Goal: Transaction & Acquisition: Book appointment/travel/reservation

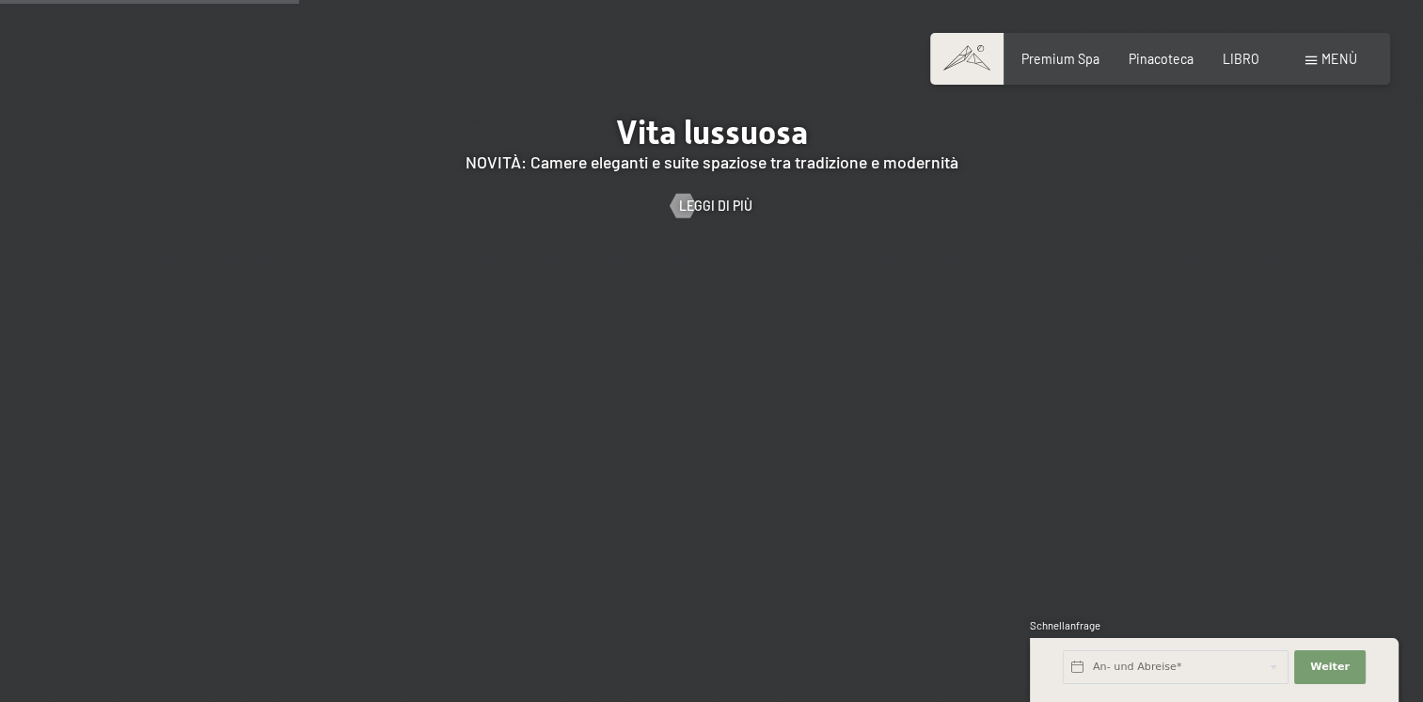
scroll to position [1881, 0]
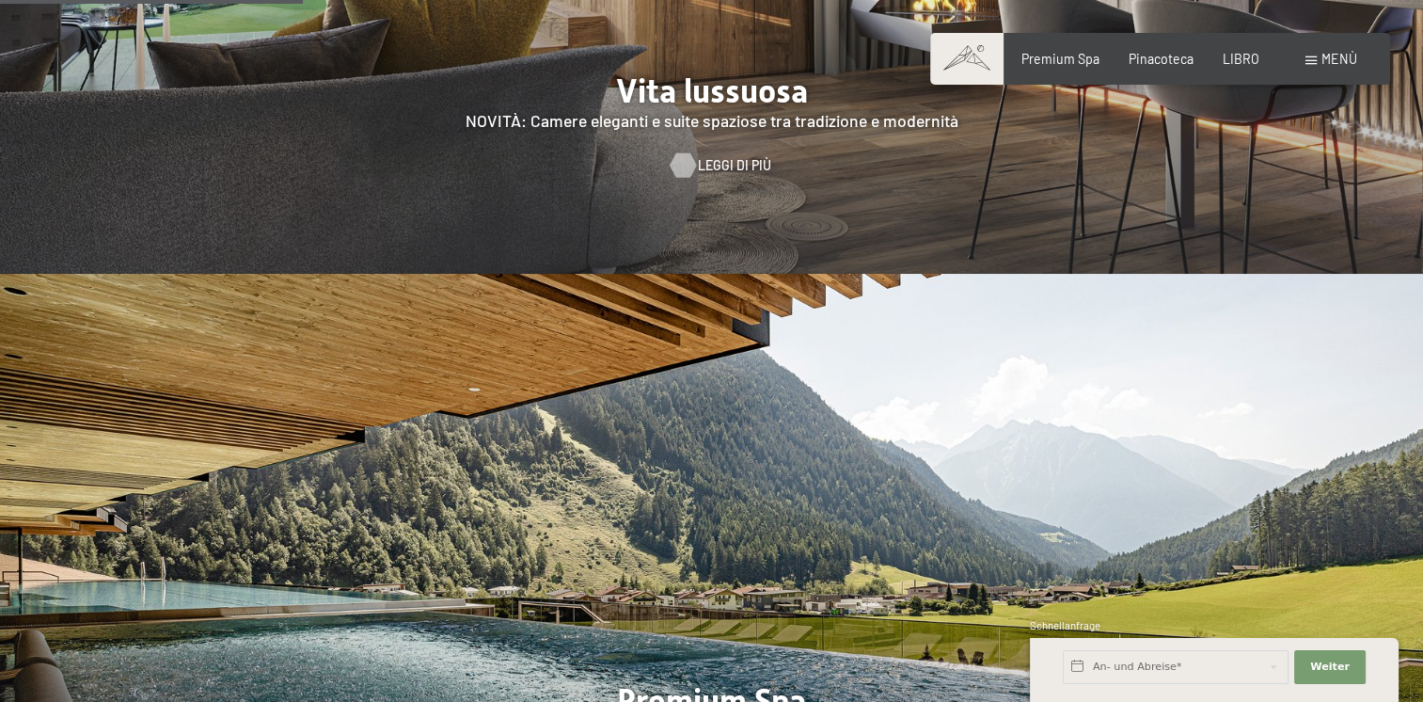
click at [741, 156] on span "Leggi di più" at bounding box center [734, 165] width 73 height 19
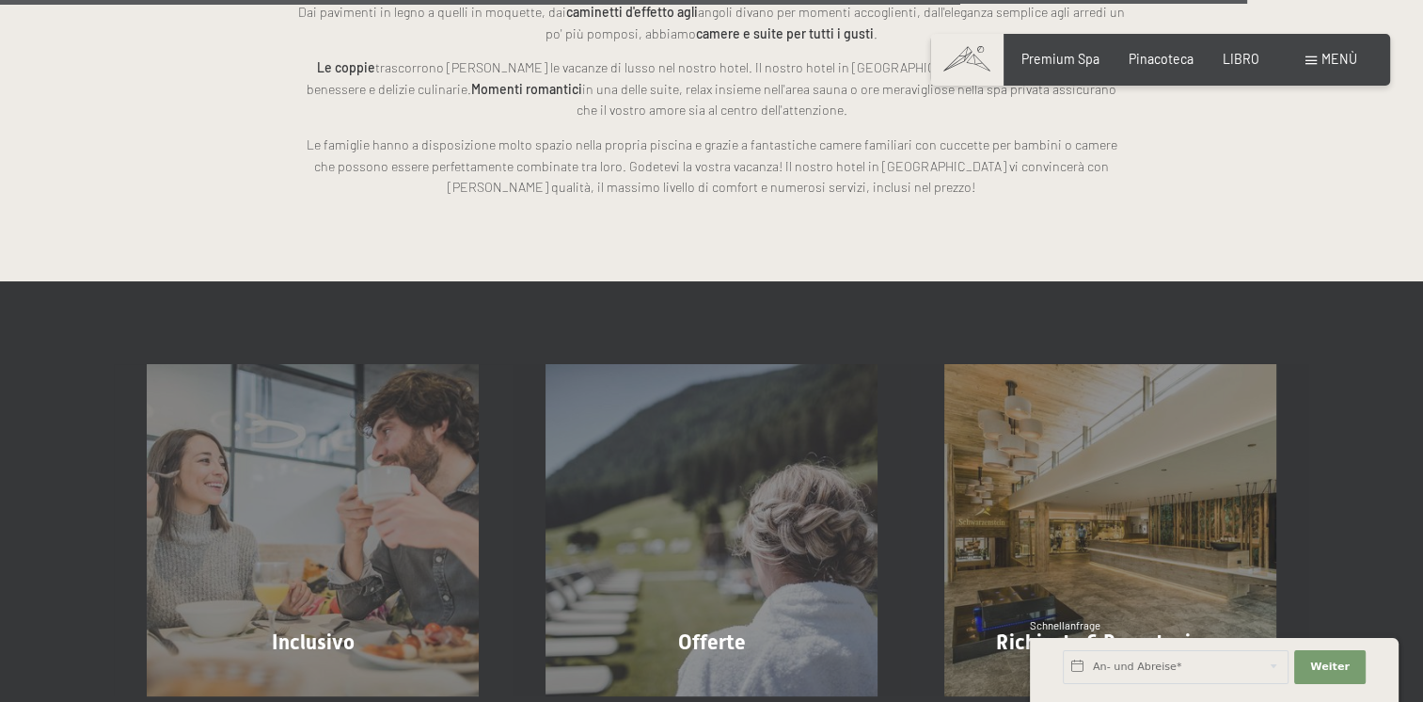
scroll to position [4622, 0]
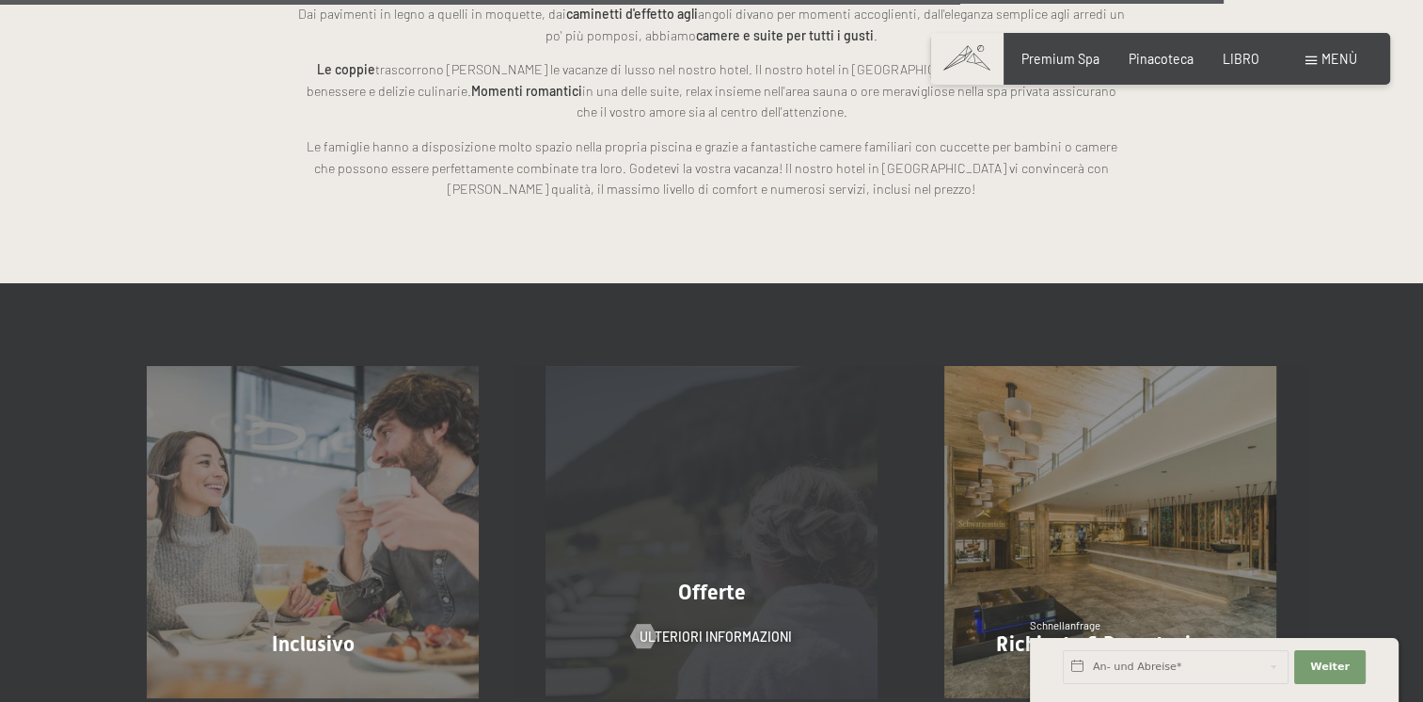
click at [711, 580] on span "Offerte" at bounding box center [712, 592] width 68 height 24
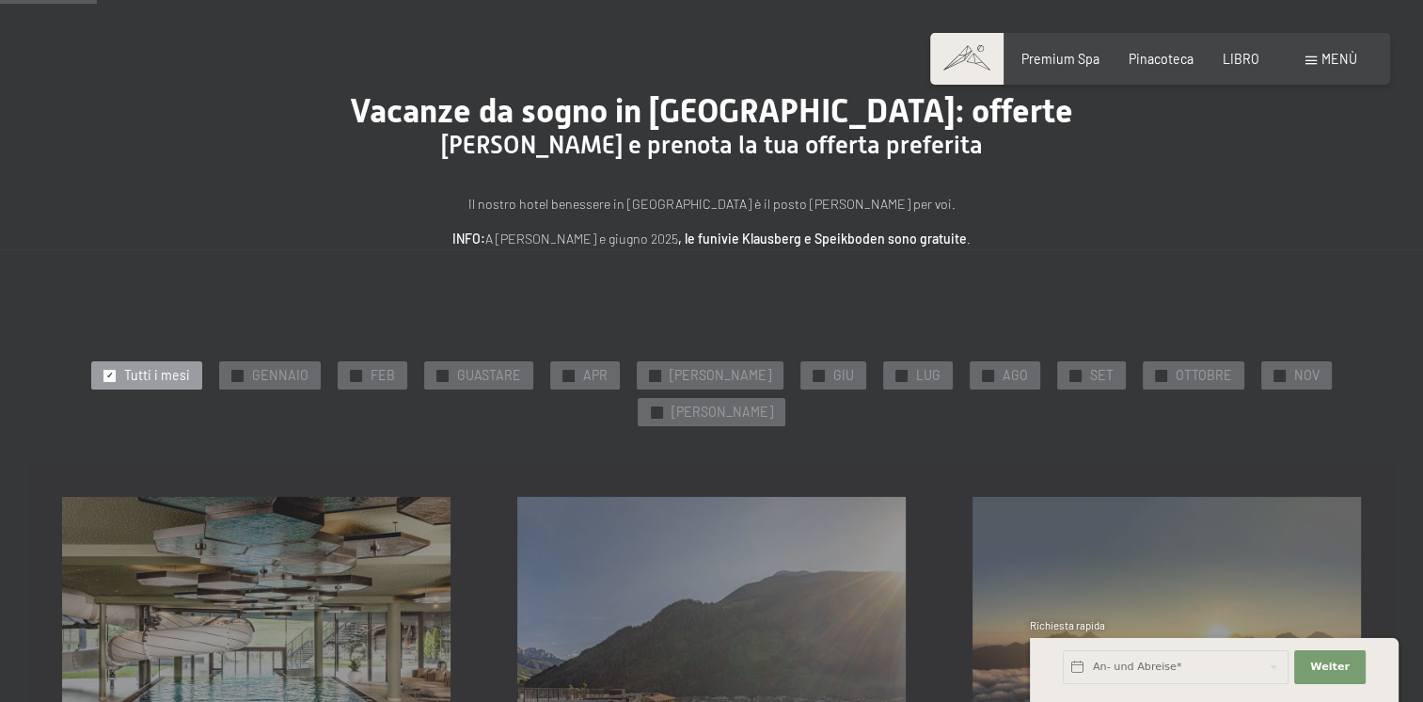
scroll to position [282, 0]
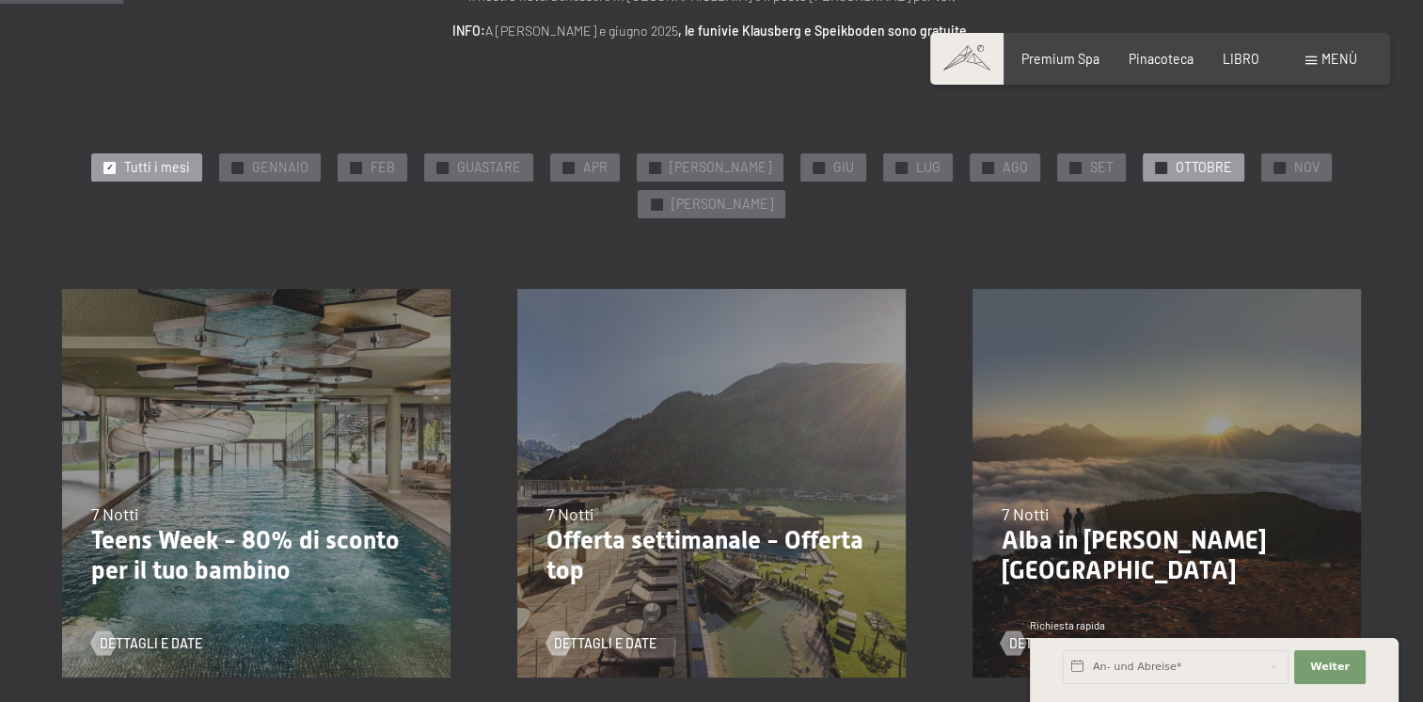
click at [1176, 163] on span "OTTOBRE" at bounding box center [1204, 167] width 56 height 19
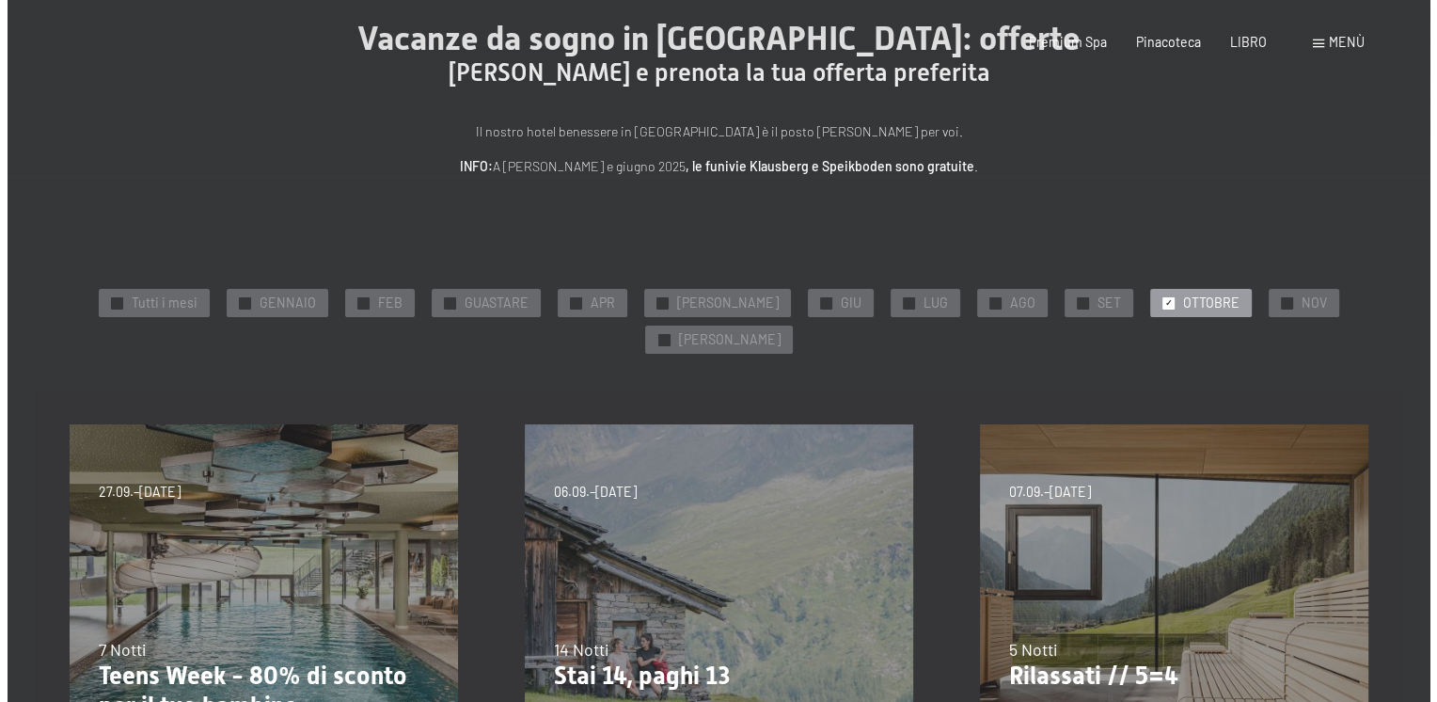
scroll to position [0, 0]
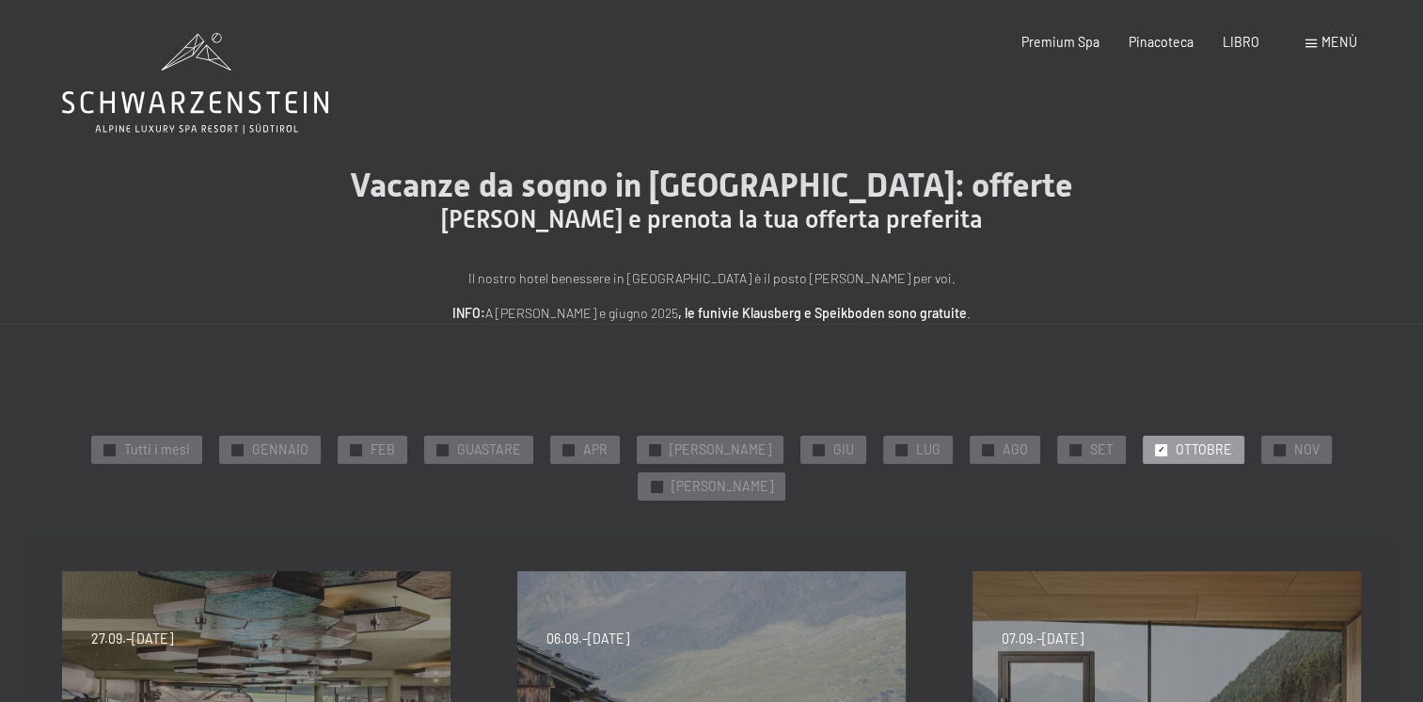
click at [1352, 40] on span "Menù" at bounding box center [1340, 42] width 36 height 16
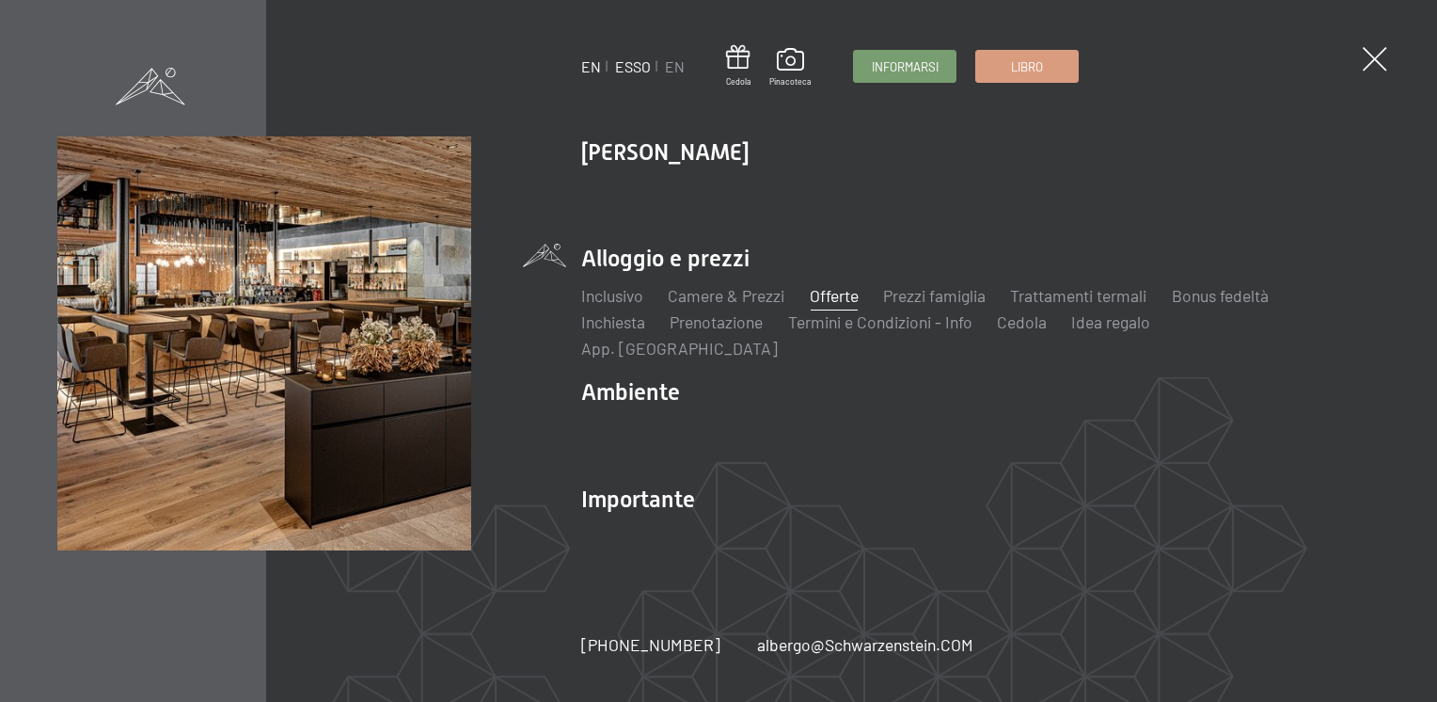
click at [646, 67] on link "ESSO" at bounding box center [633, 66] width 36 height 18
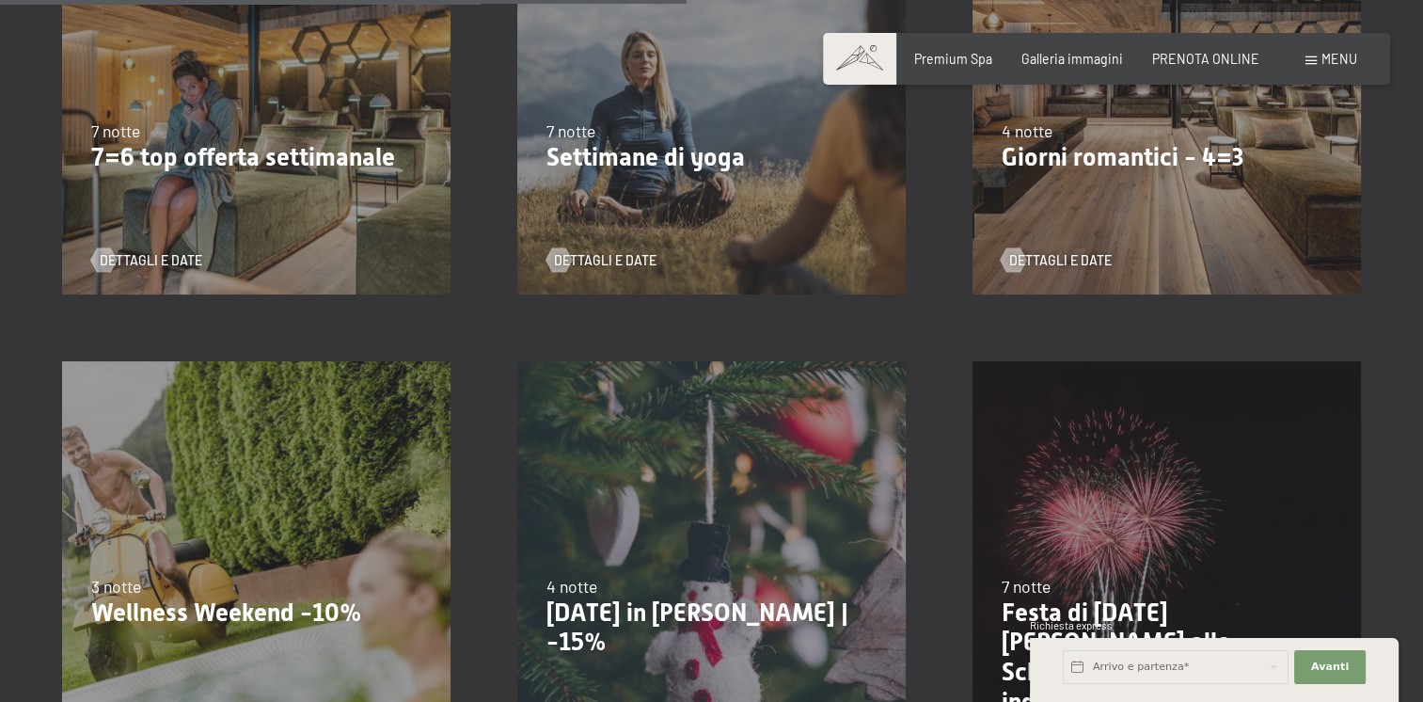
scroll to position [1599, 0]
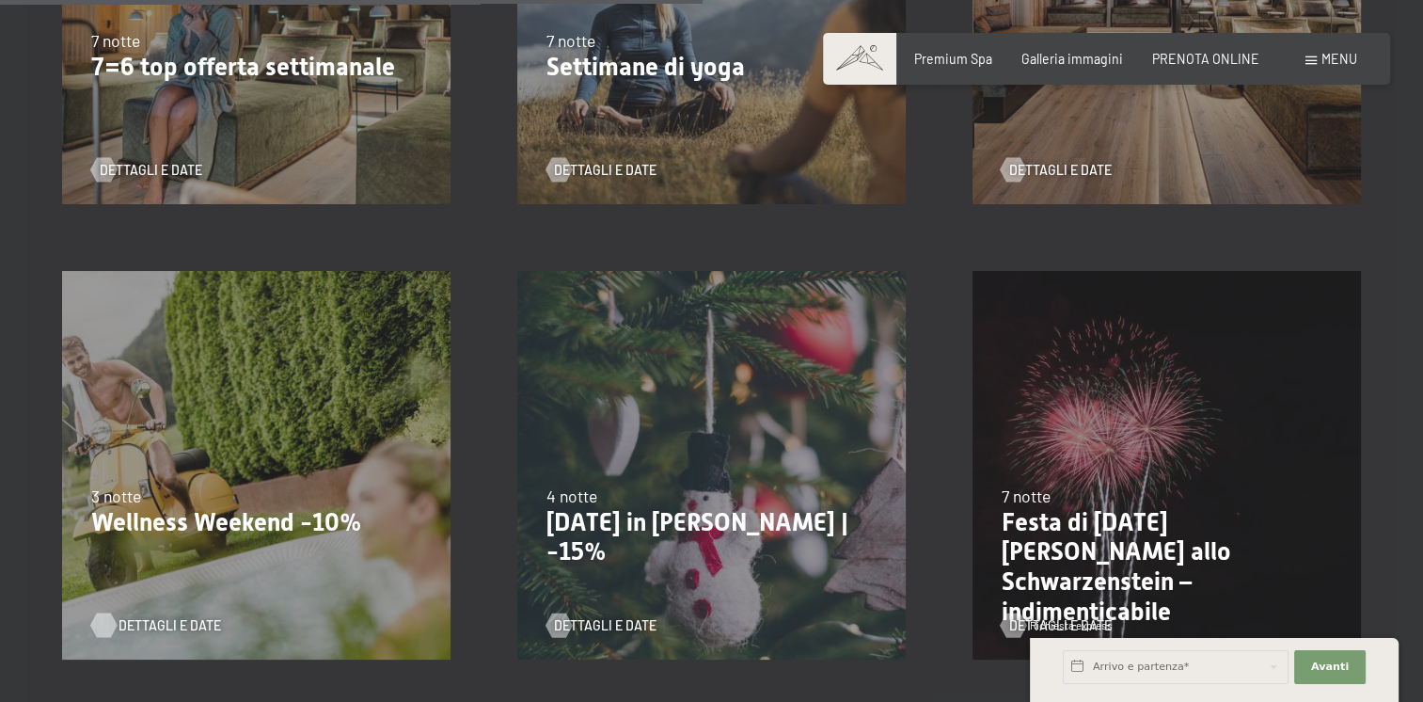
click at [145, 623] on span "Dettagli e Date" at bounding box center [170, 625] width 103 height 19
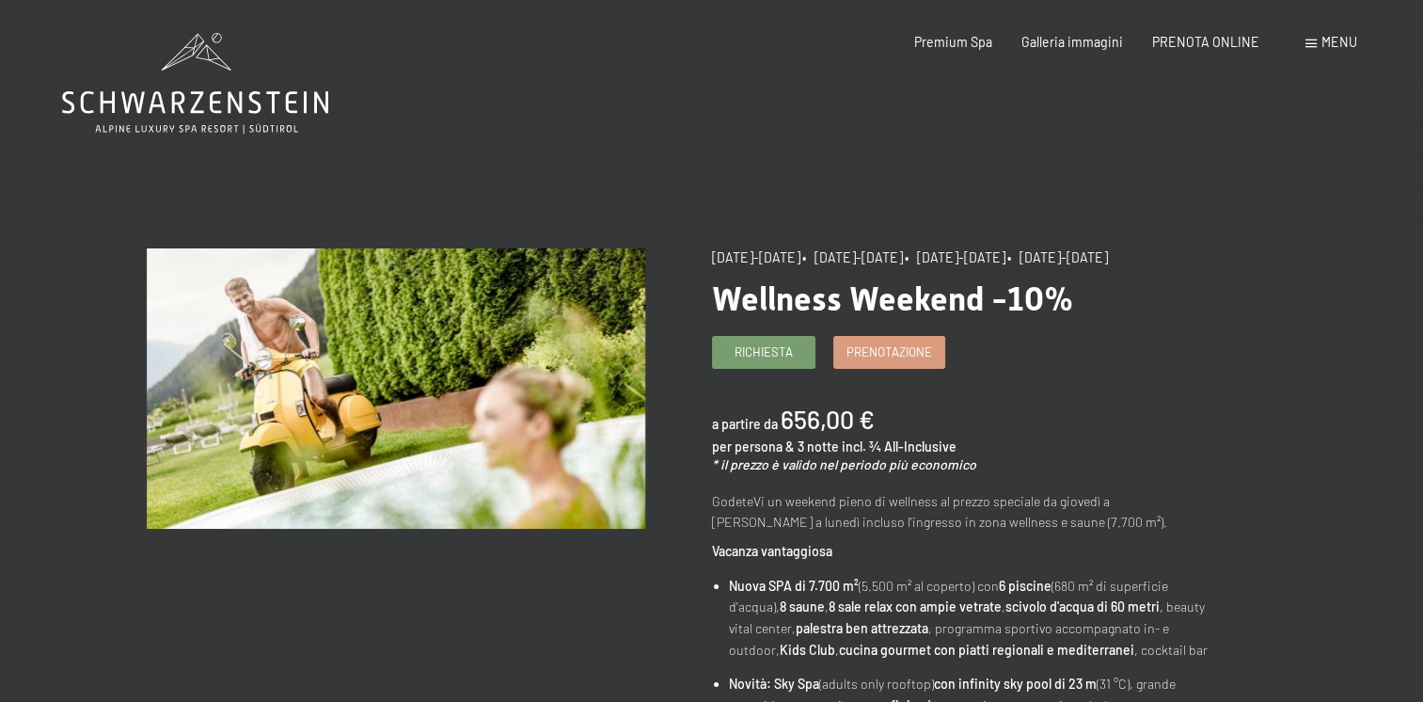
click at [132, 104] on icon at bounding box center [195, 83] width 266 height 101
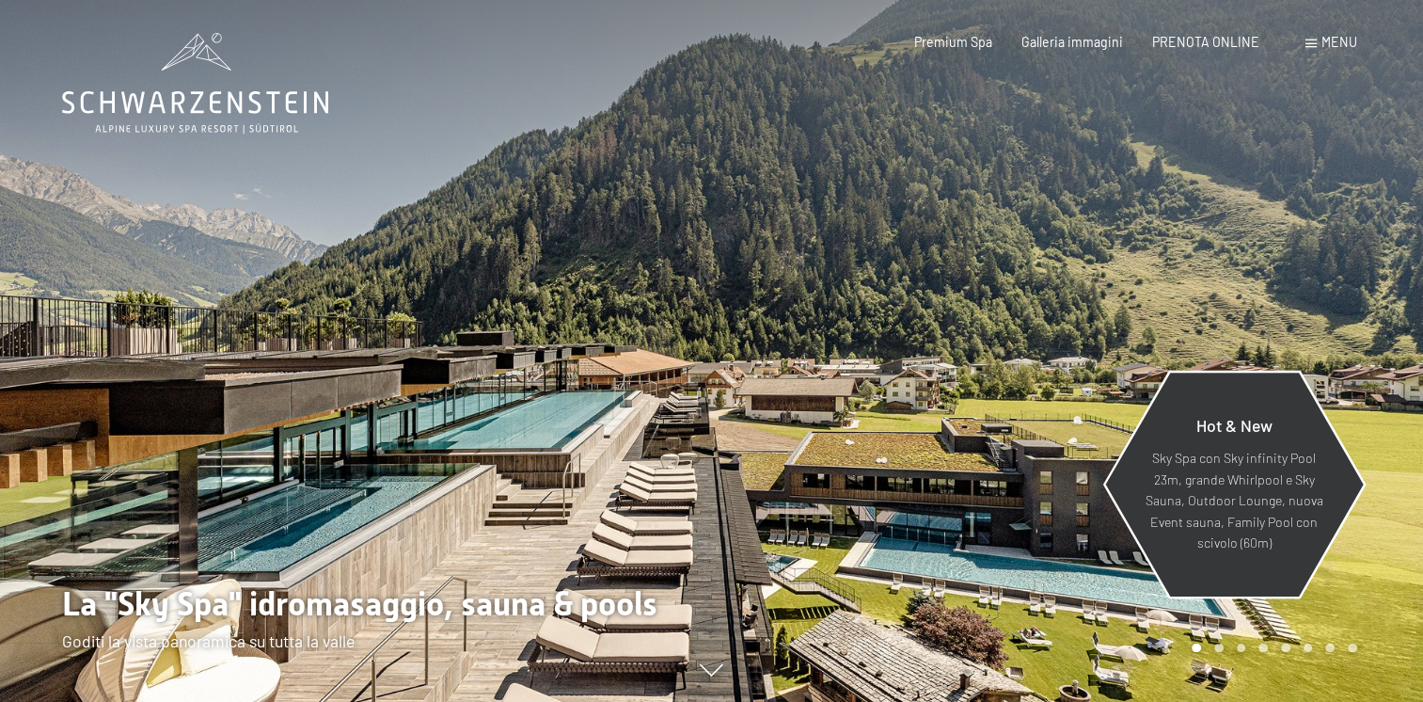
click at [1238, 515] on p "Sky Spa con Sky infinity Pool 23m, grande Whirlpool e Sky Sauna, Outdoor Lounge…" at bounding box center [1234, 501] width 180 height 106
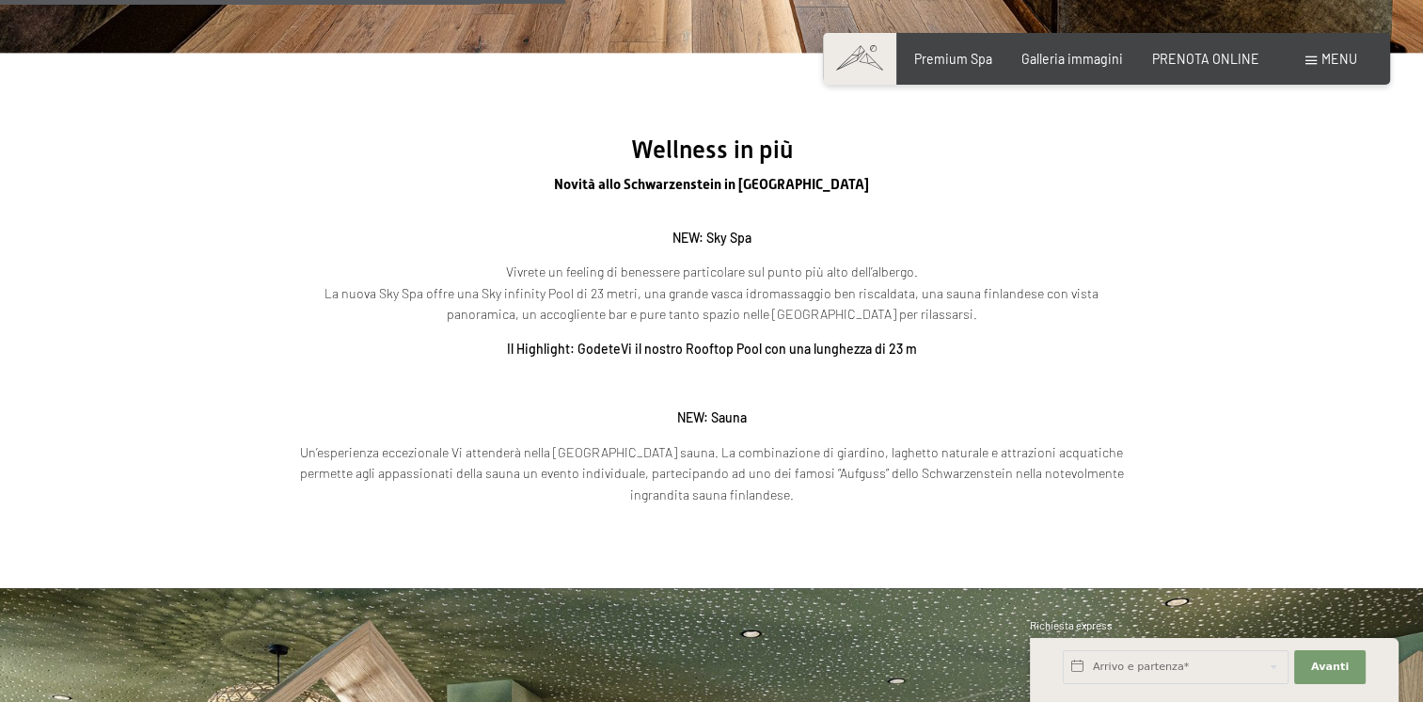
scroll to position [2634, 0]
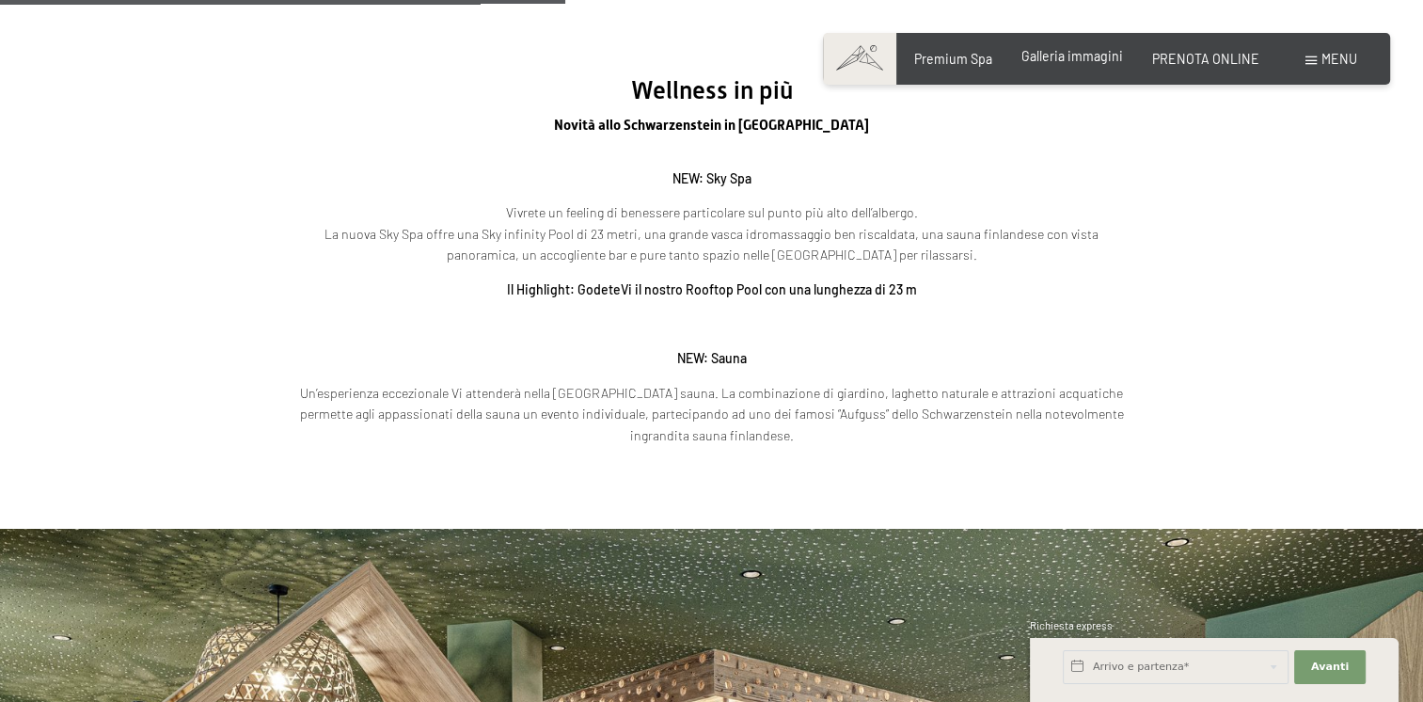
click at [1100, 55] on span "Galleria immagini" at bounding box center [1072, 56] width 102 height 16
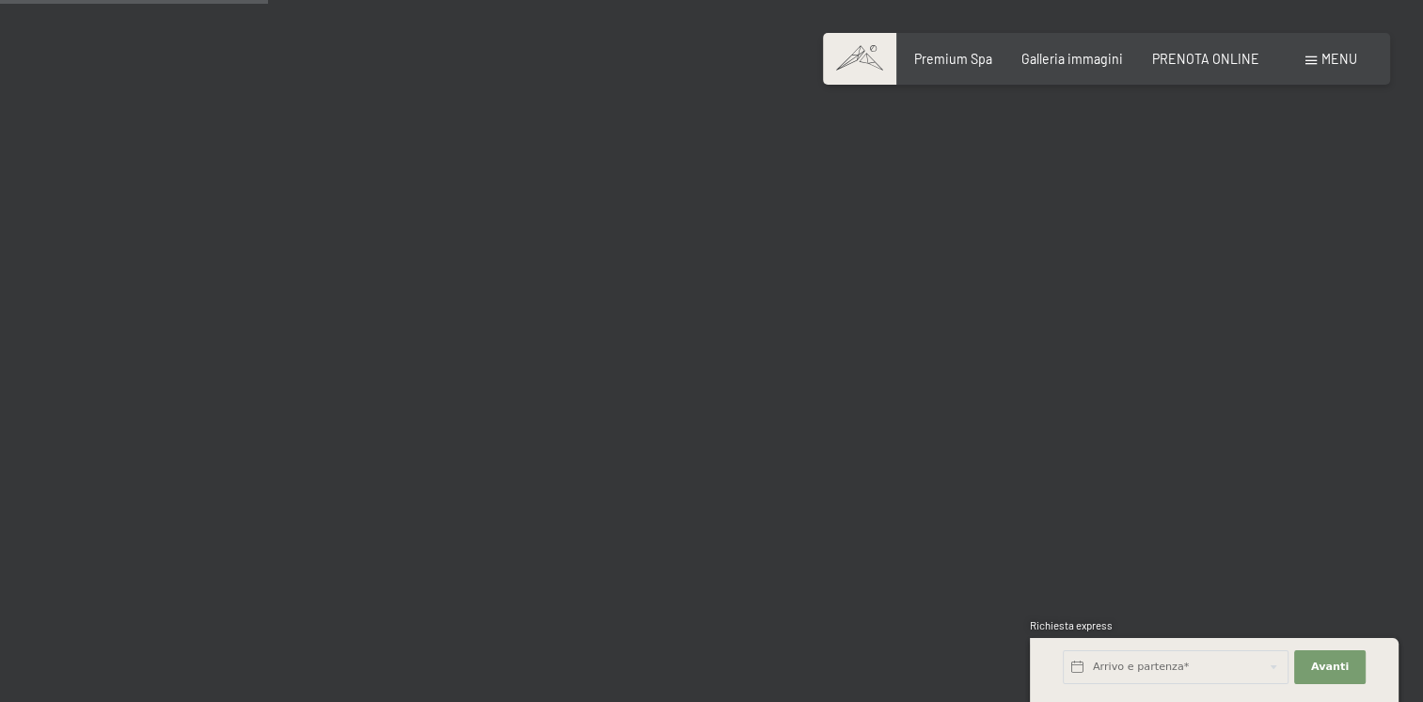
scroll to position [3856, 0]
